Goal: Check status: Check status

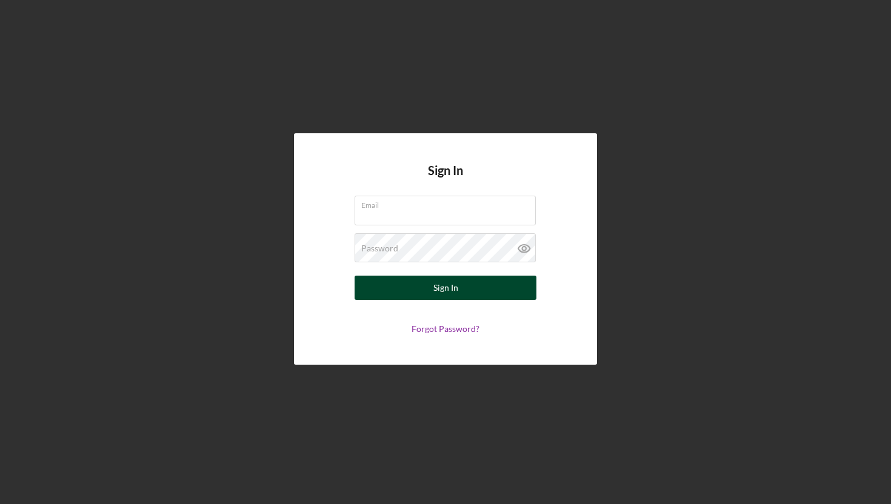
type input "[PERSON_NAME][EMAIL_ADDRESS][DOMAIN_NAME]"
click at [456, 285] on div "Sign In" at bounding box center [445, 288] width 25 height 24
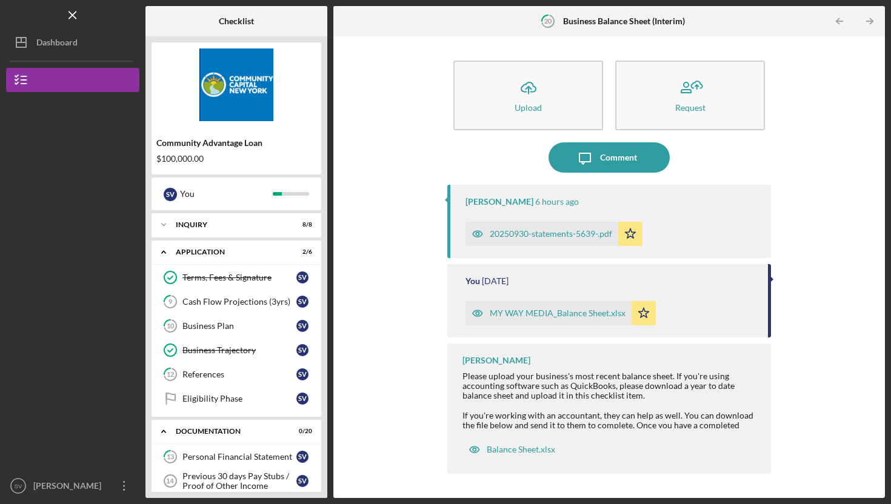
click at [601, 235] on div "20250930-statements-5639-.pdf" at bounding box center [551, 234] width 122 height 10
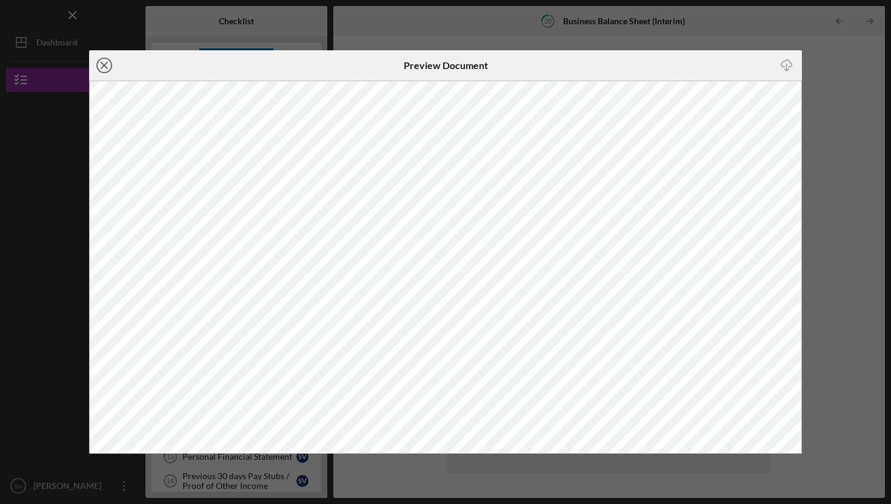
click at [102, 64] on line at bounding box center [104, 65] width 6 height 6
